Goal: Transaction & Acquisition: Purchase product/service

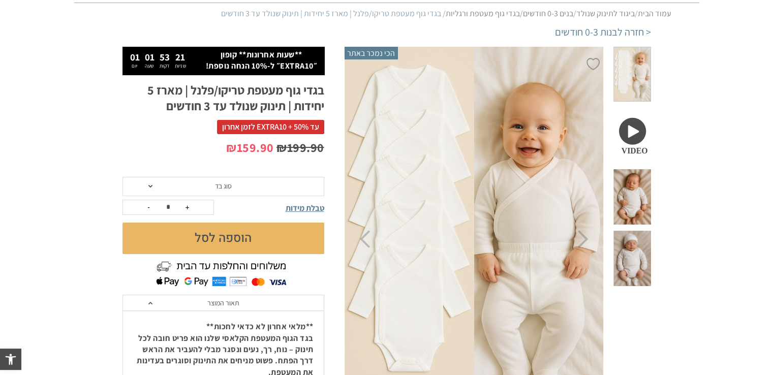
scroll to position [127, 0]
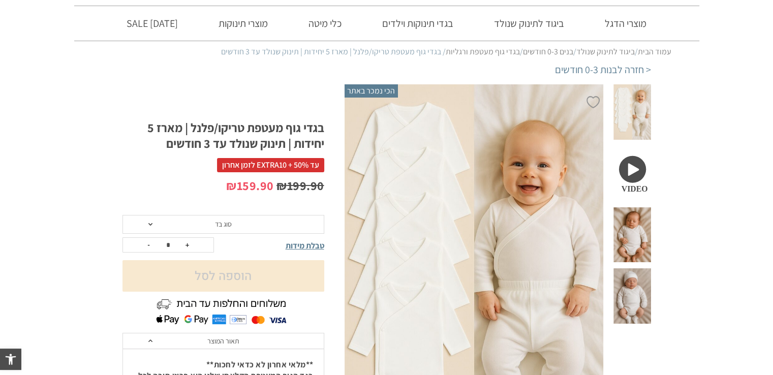
scroll to position [54, 0]
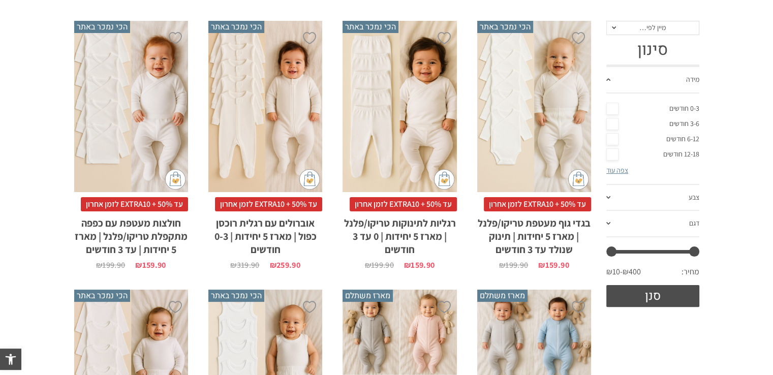
click at [287, 96] on div "x בחירת סוג בד טריקו (עונת מעבר/קיץ) פלנל (חורף)" at bounding box center [265, 106] width 114 height 171
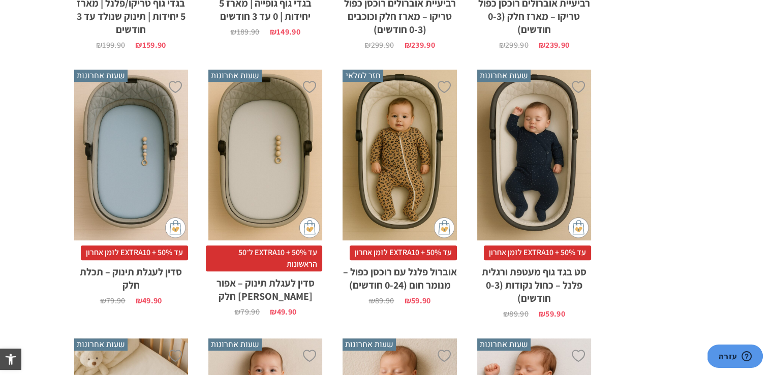
scroll to position [692, 0]
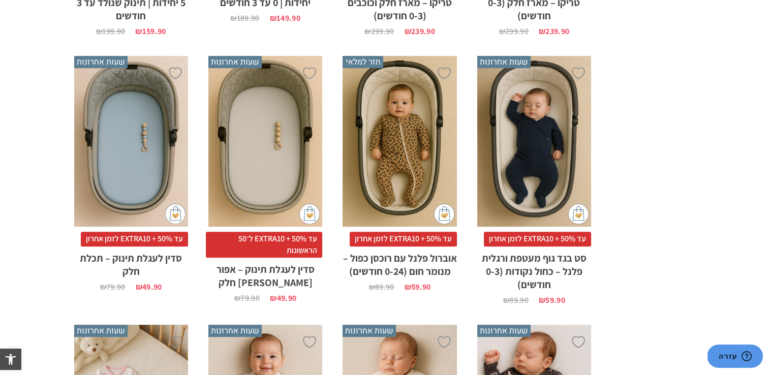
click at [377, 108] on div "x בחירת מידה 0-3m 3-6m 18-24m" at bounding box center [400, 141] width 114 height 171
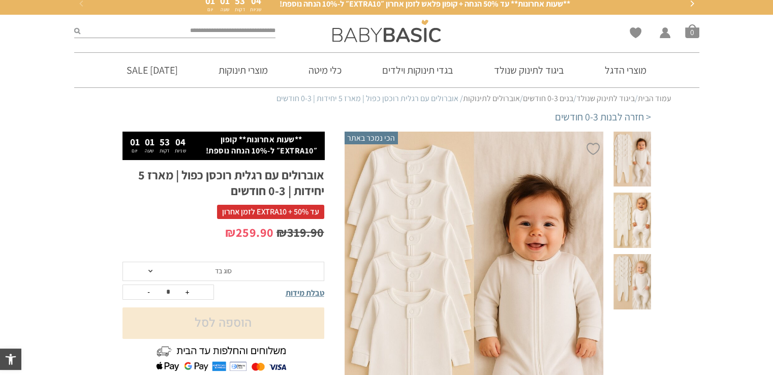
scroll to position [177, 0]
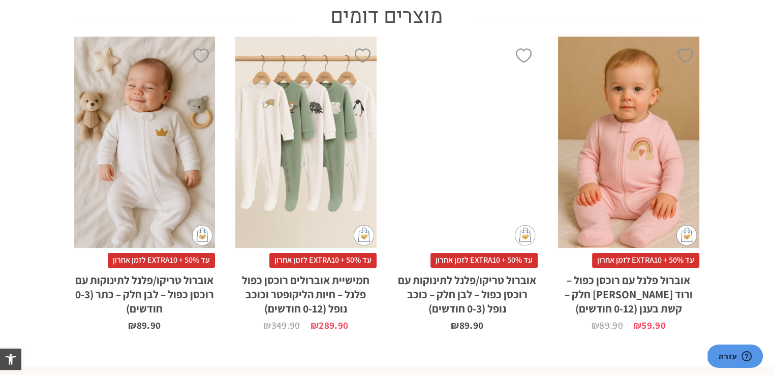
scroll to position [739, 0]
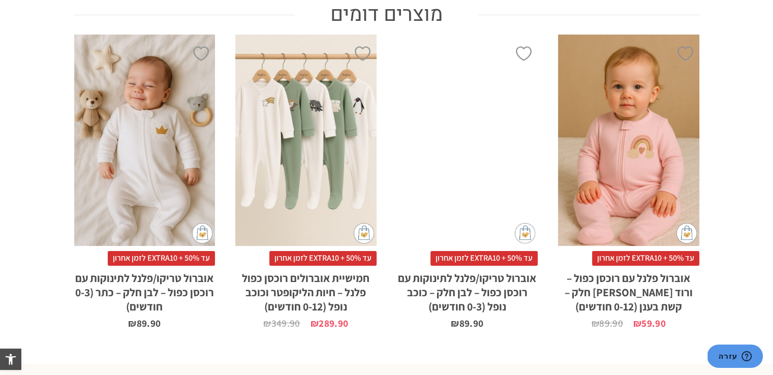
click at [744, 236] on html "דילוג לתוכן פתח סרגל נגישות כלי נגישות כלי נגישות הגדל טקסט הגדל טקסט הקטן טקסט…" at bounding box center [386, 8] width 773 height 1494
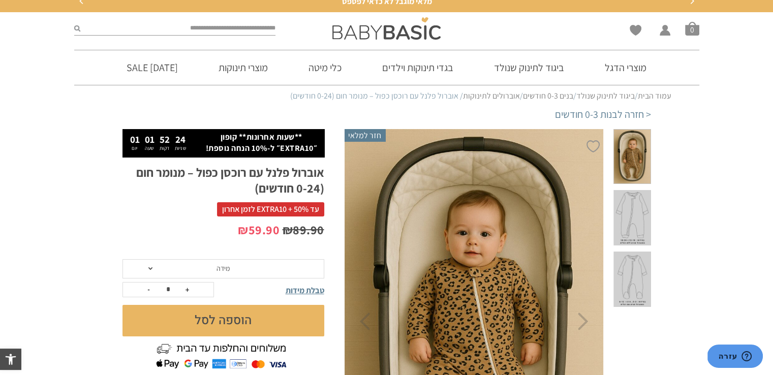
scroll to position [0, 0]
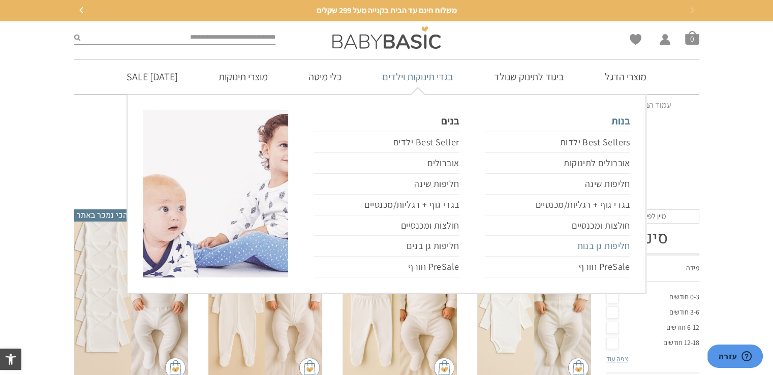
click at [584, 246] on link "חליפות גן בנות" at bounding box center [557, 246] width 145 height 21
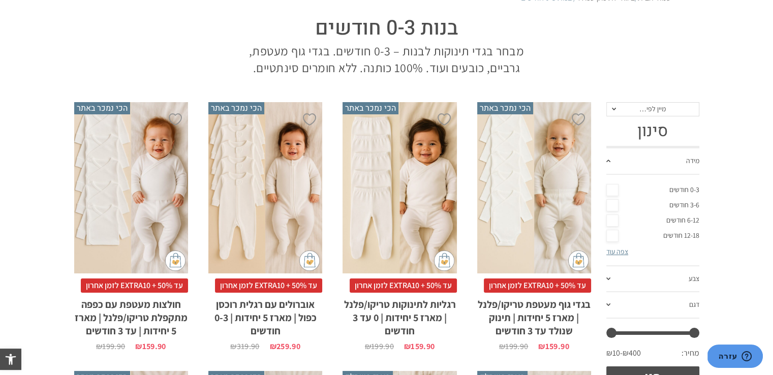
scroll to position [116, 0]
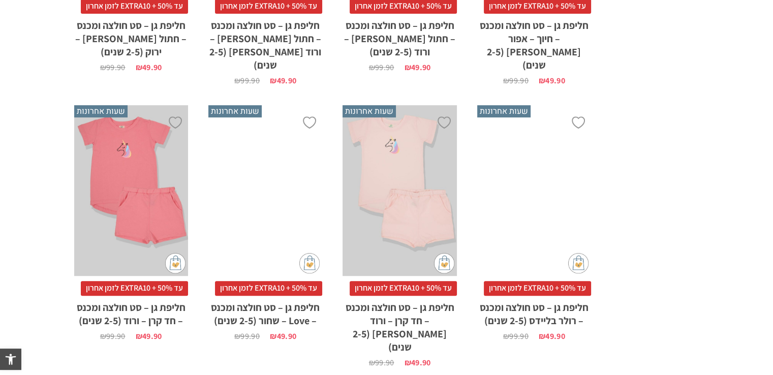
scroll to position [606, 0]
